Goal: Transaction & Acquisition: Purchase product/service

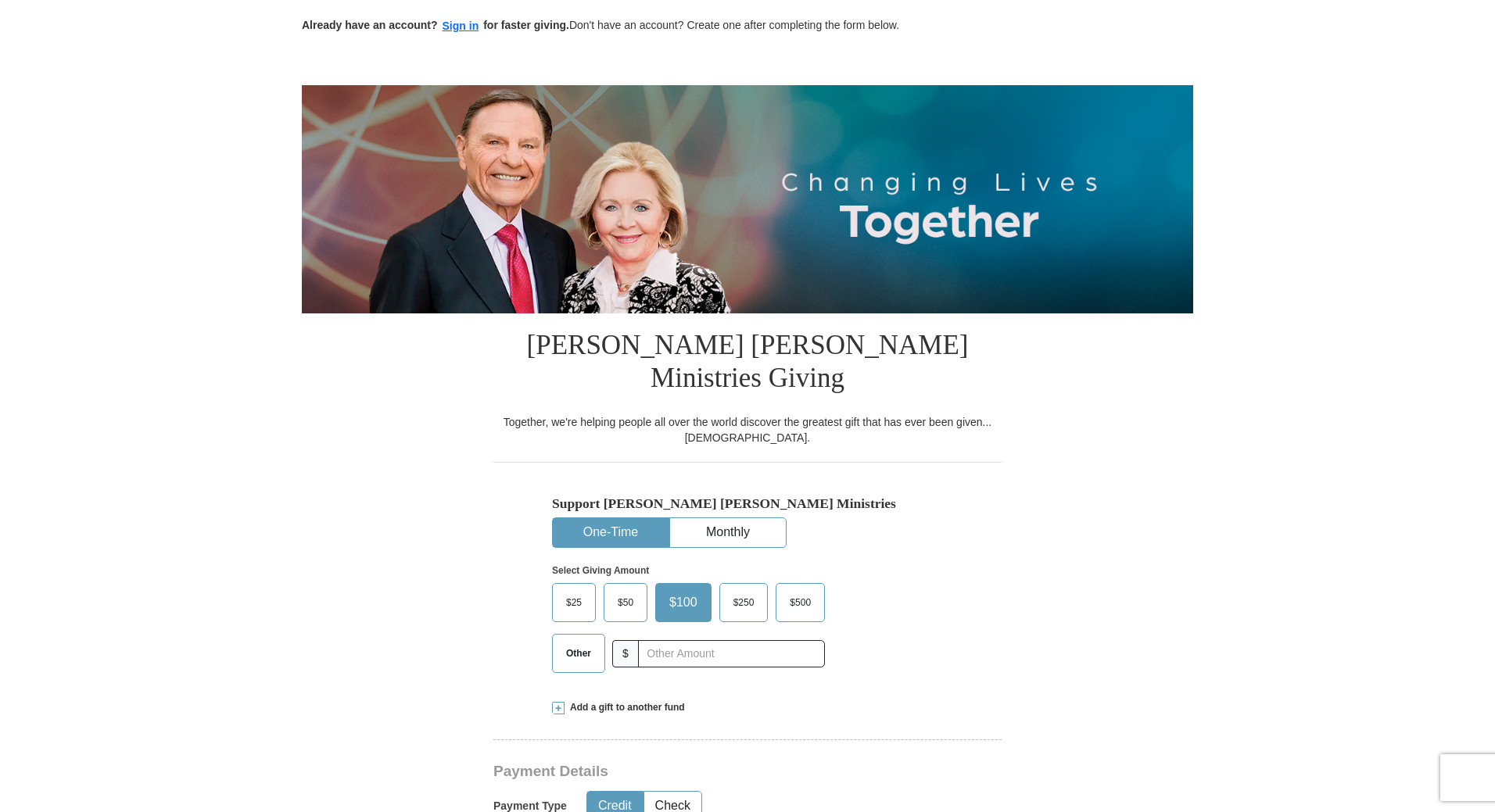
scroll to position [313, 0]
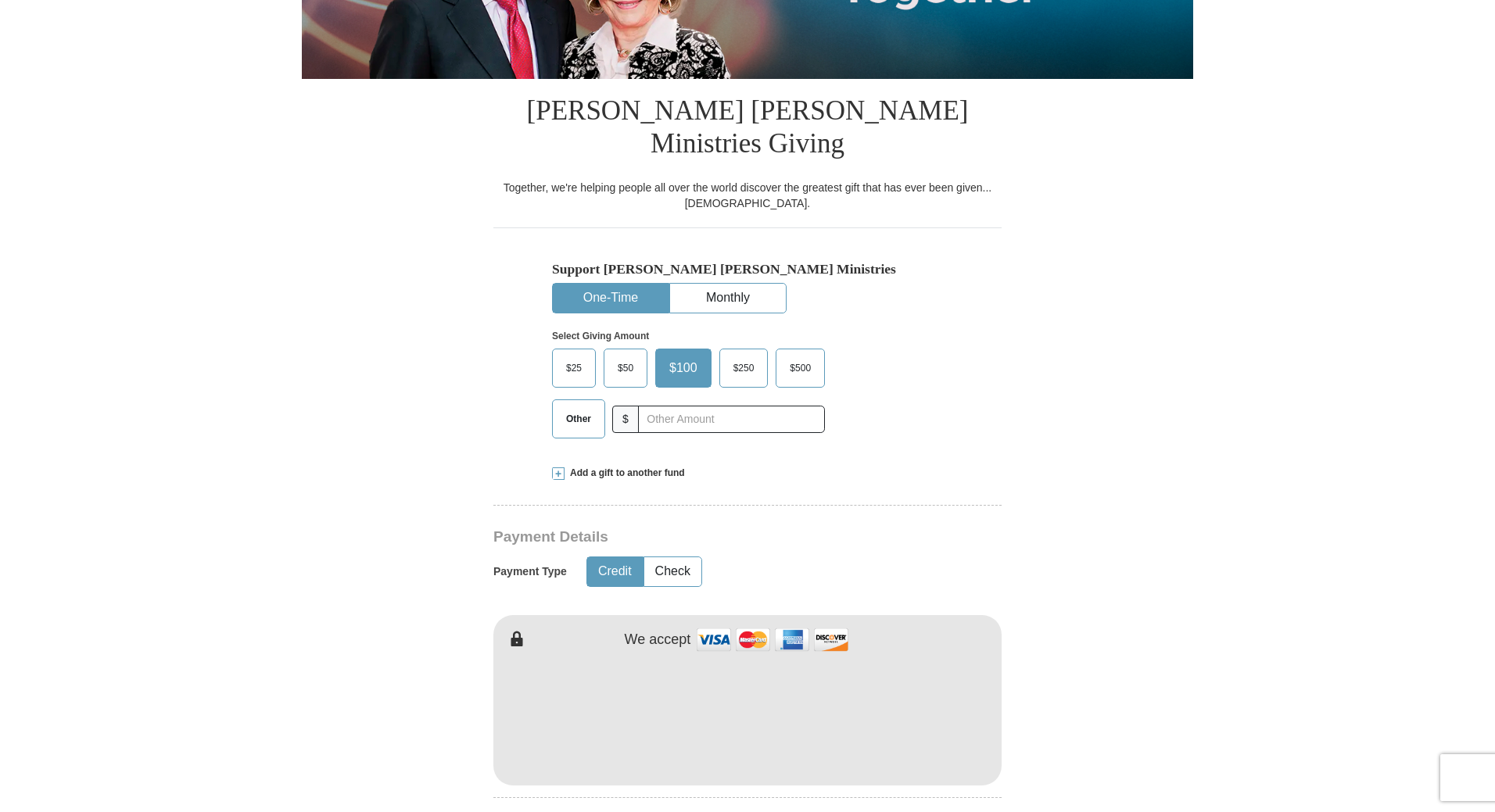
click at [581, 407] on span "Other" at bounding box center [578, 419] width 40 height 23
click at [0, 0] on input "Other" at bounding box center [0, 0] width 0 height 0
type input "5"
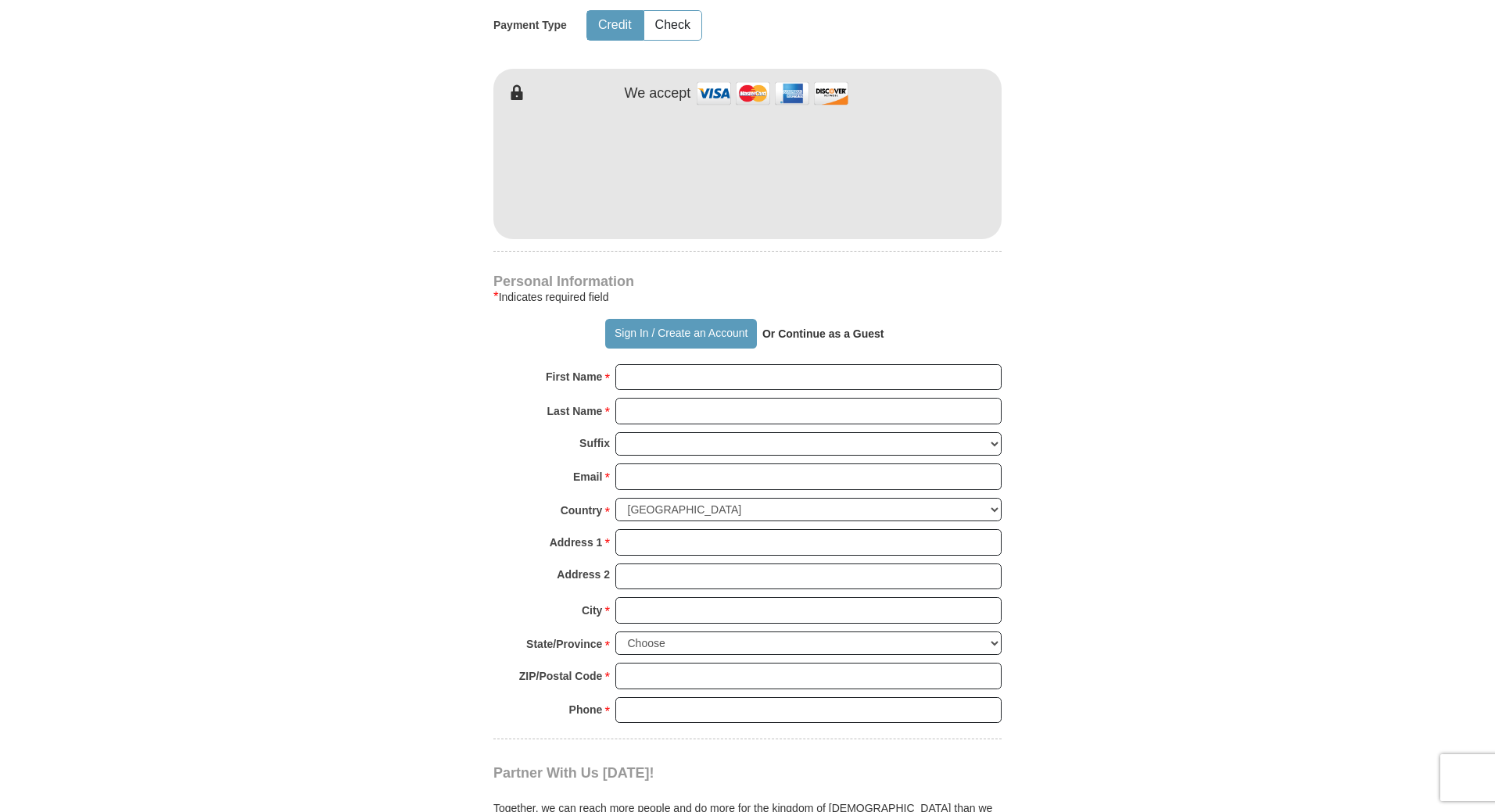
scroll to position [860, 0]
click at [637, 363] on input "First Name *" at bounding box center [808, 377] width 386 height 27
type input "[PERSON_NAME]"
type input "[EMAIL_ADDRESS][DOMAIN_NAME]"
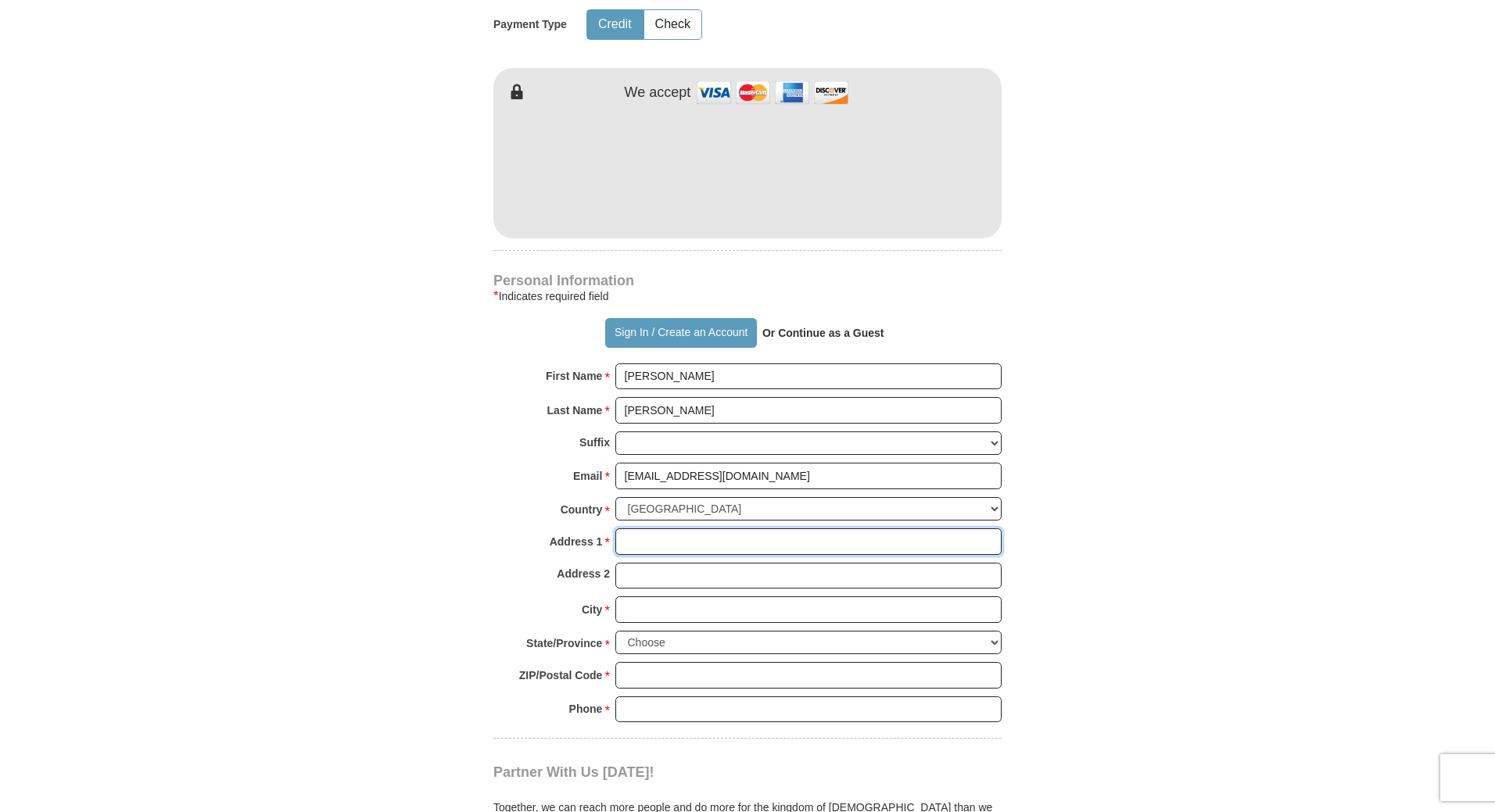
type input "[STREET_ADDRESS]"
type input "[GEOGRAPHIC_DATA], Ok 74133"
select select "OK"
type input "74133"
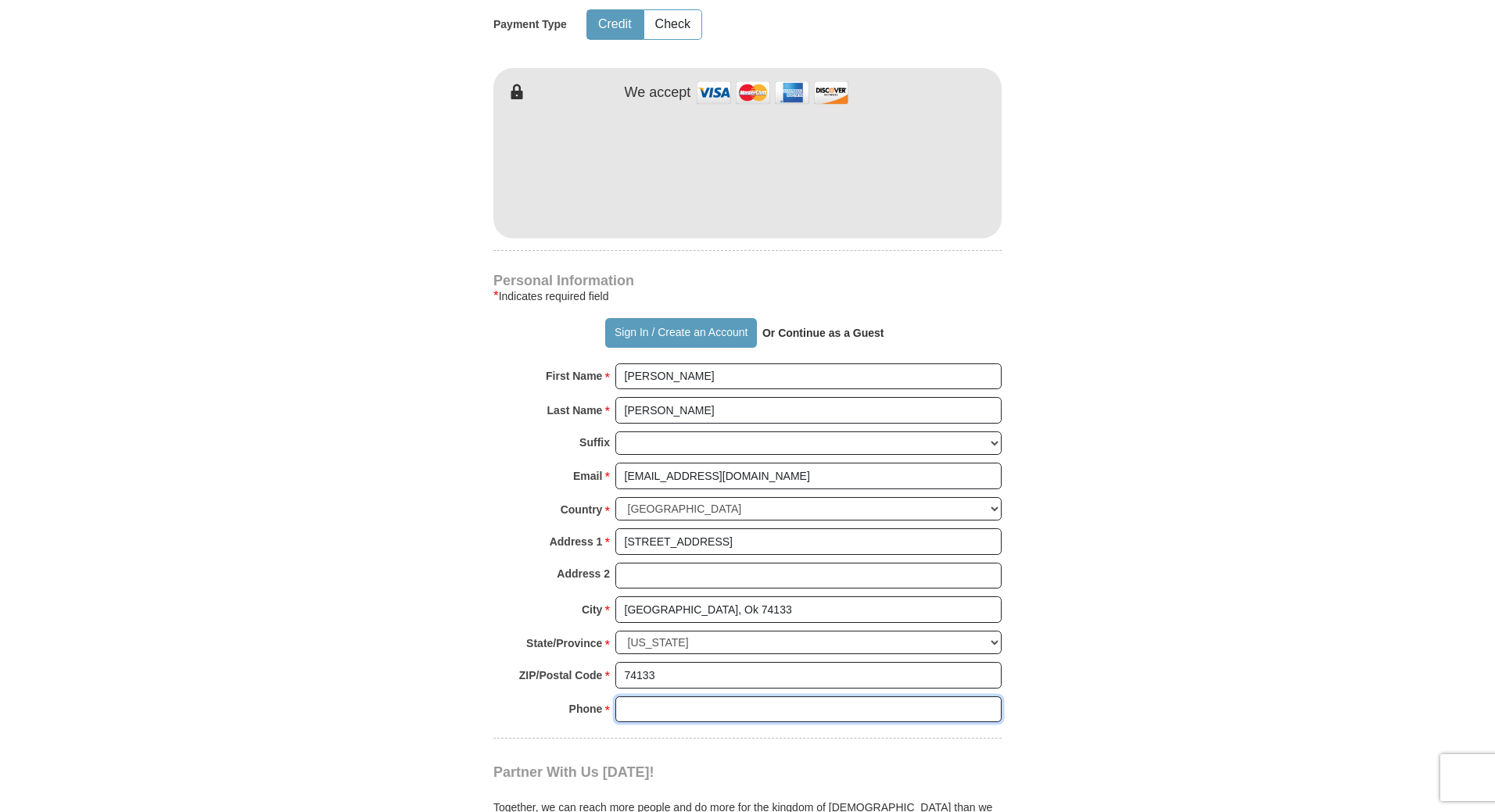
click at [657, 696] on input "Phone * *" at bounding box center [808, 710] width 386 height 27
type input "9188533294"
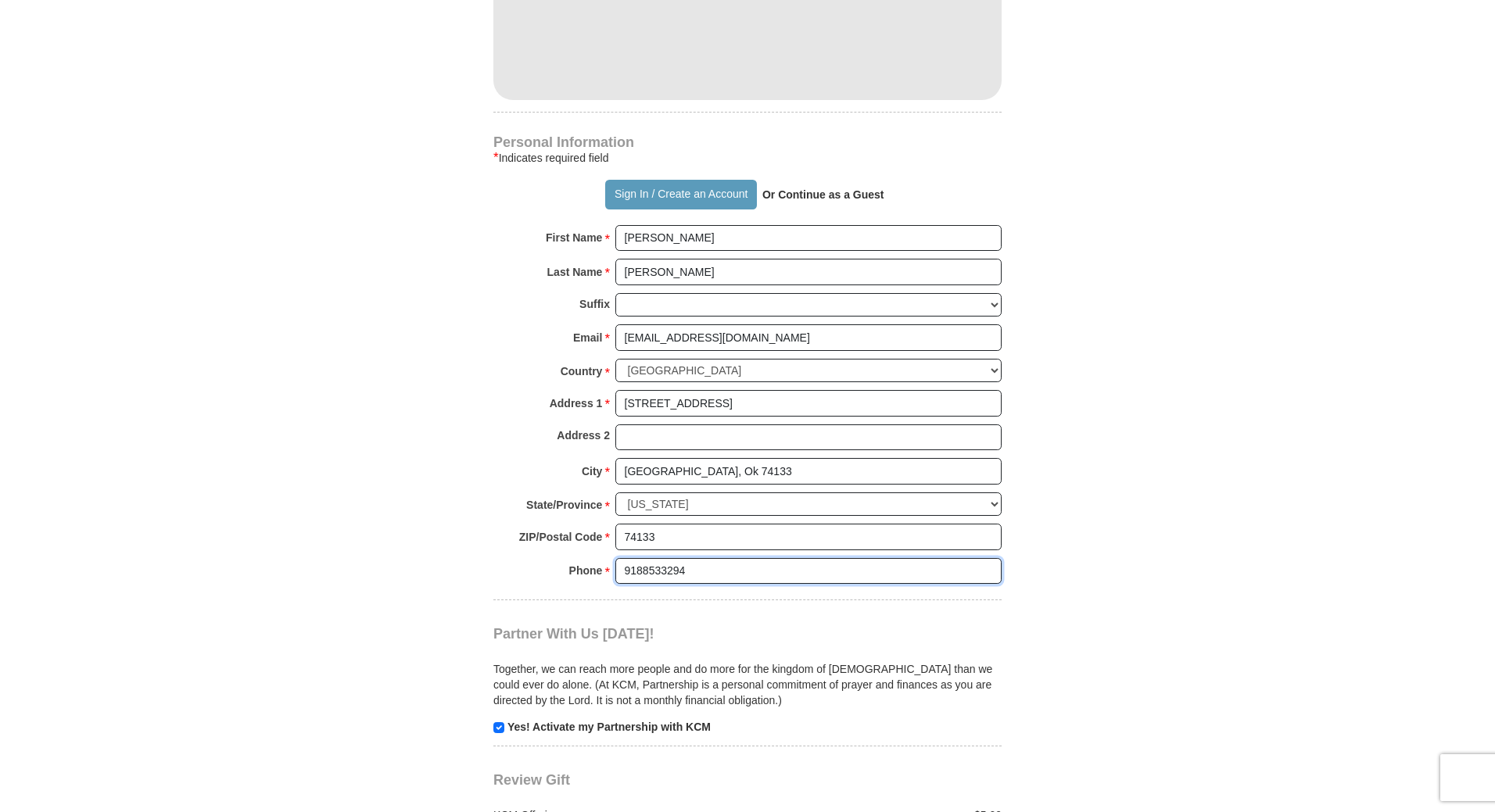
scroll to position [1094, 0]
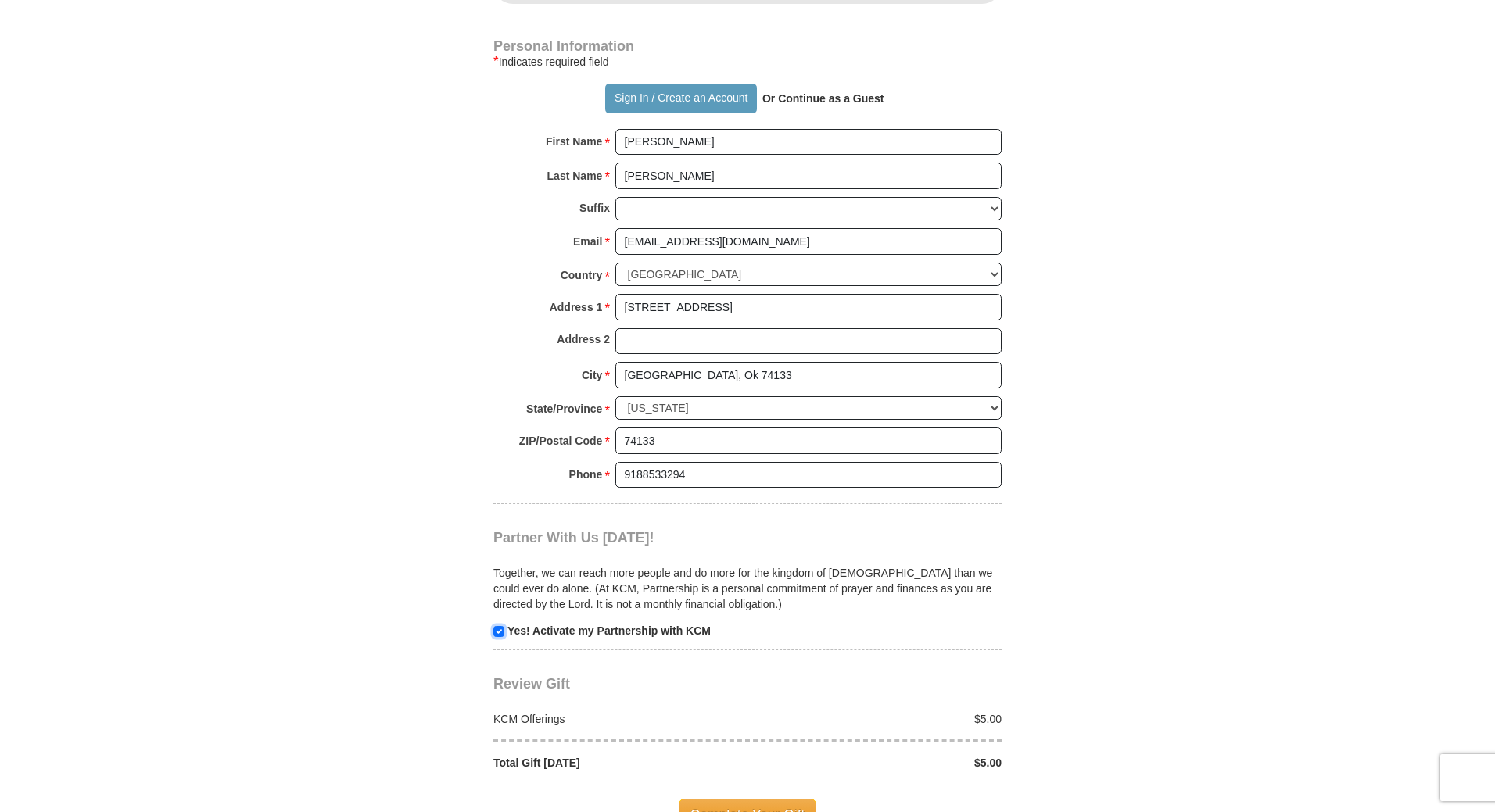
click at [498, 626] on input "checkbox" at bounding box center [498, 631] width 11 height 11
checkbox input "false"
click at [723, 799] on span "Complete Your Gift" at bounding box center [748, 815] width 139 height 33
